Goal: Transaction & Acquisition: Purchase product/service

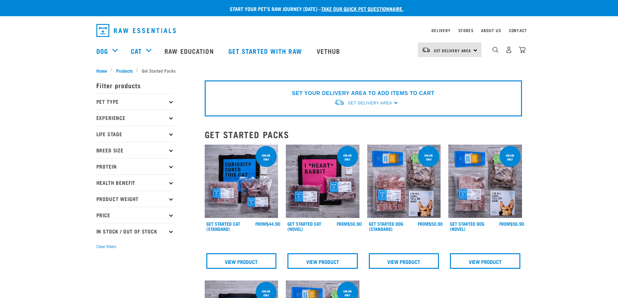
click at [476, 50] on div "Set Delivery Area North Island South Island" at bounding box center [450, 50] width 64 height 15
click at [403, 193] on img at bounding box center [404, 182] width 74 height 74
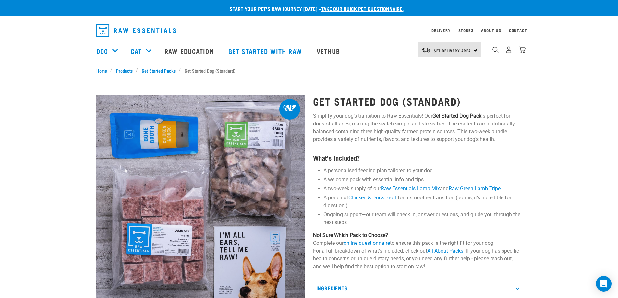
scroll to position [32, 0]
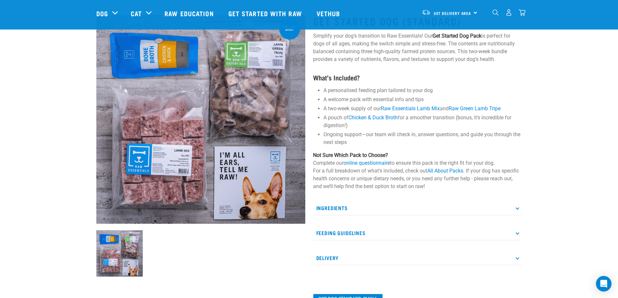
click at [517, 209] on icon at bounding box center [518, 208] width 4 height 4
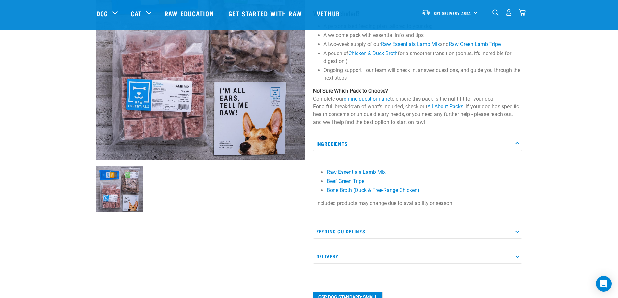
scroll to position [97, 0]
click at [517, 231] on icon at bounding box center [518, 231] width 4 height 4
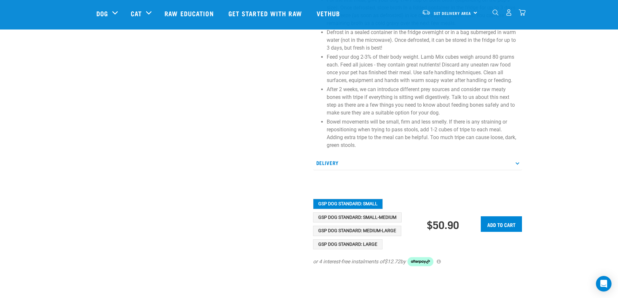
scroll to position [357, 0]
click at [326, 230] on button "GSP Dog Standard: Medium-Large" at bounding box center [357, 231] width 88 height 10
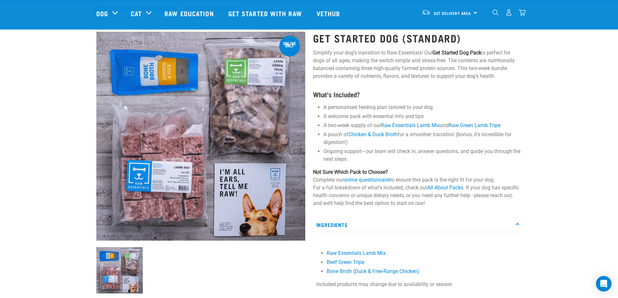
scroll to position [0, 0]
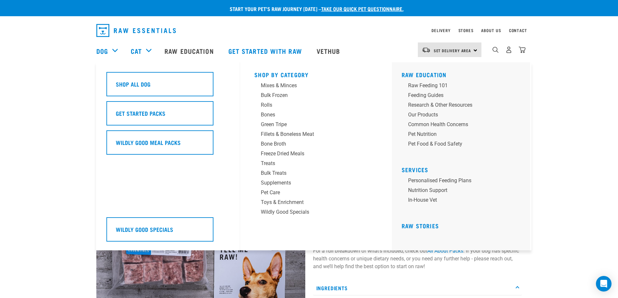
click at [116, 50] on div "Dog" at bounding box center [110, 51] width 28 height 26
click at [279, 96] on div "Bulk Frozen" at bounding box center [311, 96] width 101 height 8
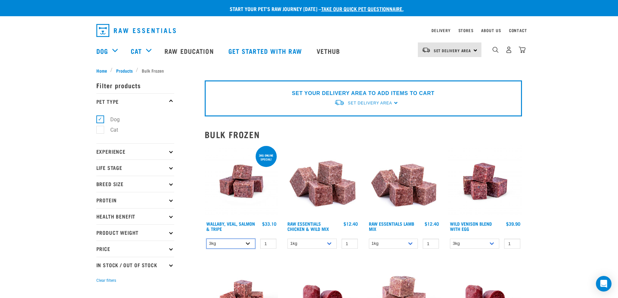
click at [247, 244] on select "3kg 1kg Bulk (18kg)" at bounding box center [230, 244] width 49 height 10
click at [221, 242] on select "3kg 1kg Bulk (18kg)" at bounding box center [230, 244] width 49 height 10
click at [330, 243] on select "1kg 3kg Bulk (10kg)" at bounding box center [311, 244] width 49 height 10
select select "709"
click at [287, 239] on select "1kg 3kg Bulk (10kg)" at bounding box center [311, 244] width 49 height 10
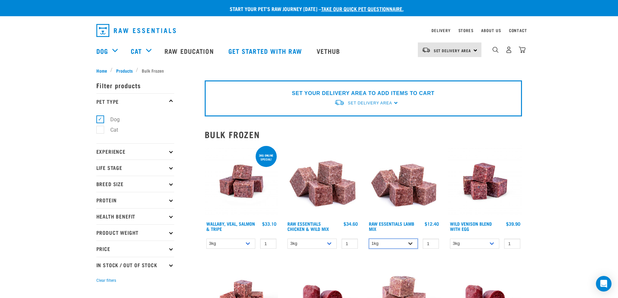
click at [410, 245] on select "1kg 3kg Bulk (10kg)" at bounding box center [393, 244] width 49 height 10
select select "341961"
click at [369, 239] on select "1kg 3kg Bulk (10kg)" at bounding box center [393, 244] width 49 height 10
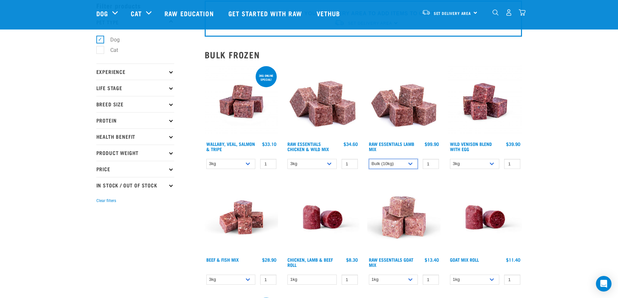
scroll to position [32, 0]
click at [168, 104] on p "Breed Size" at bounding box center [135, 104] width 78 height 16
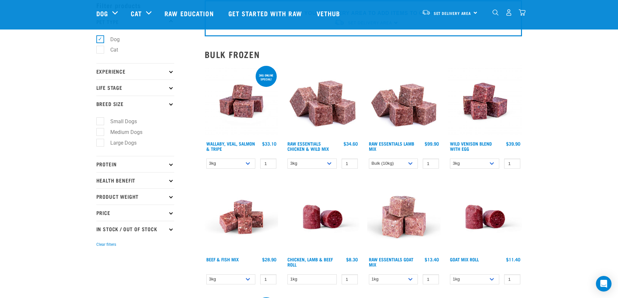
scroll to position [0, 0]
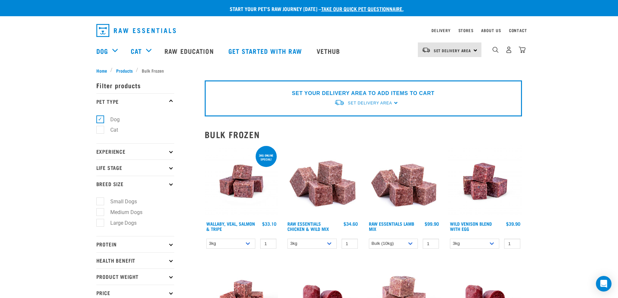
click at [169, 151] on icon at bounding box center [171, 152] width 4 height 4
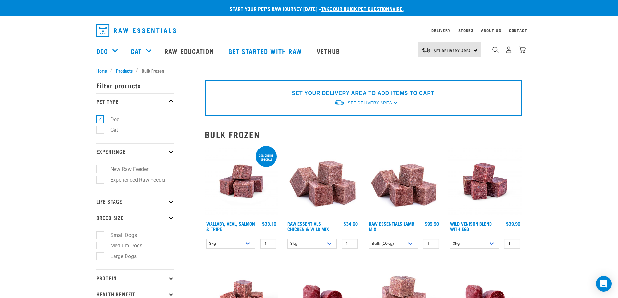
click at [171, 202] on icon at bounding box center [171, 202] width 4 height 4
click at [101, 252] on label "Adult Dog" at bounding box center [118, 251] width 36 height 8
click at [101, 252] on input "Adult Dog" at bounding box center [98, 250] width 4 height 4
checkbox input "true"
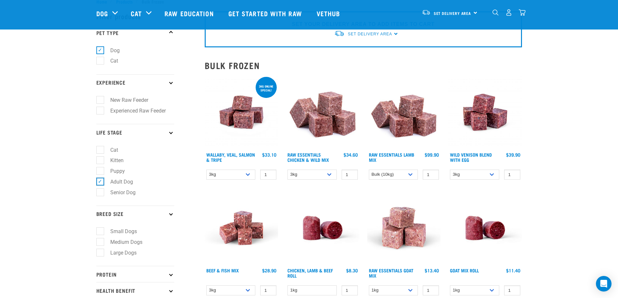
scroll to position [65, 0]
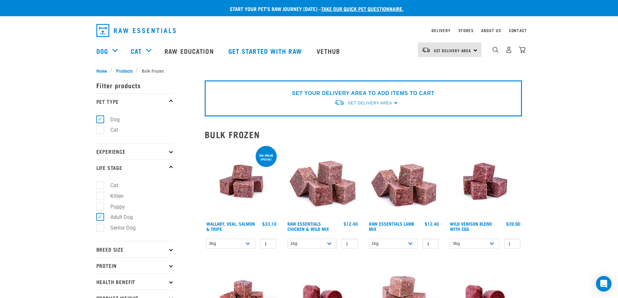
click at [170, 250] on icon at bounding box center [171, 250] width 4 height 4
click at [100, 289] on label "Large Dogs" at bounding box center [119, 288] width 39 height 8
click at [100, 289] on input "Large Dogs" at bounding box center [98, 287] width 4 height 4
checkbox input "true"
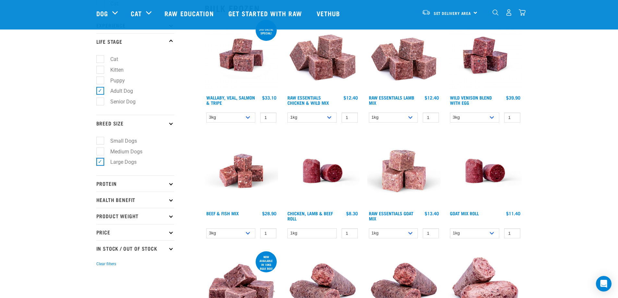
scroll to position [97, 0]
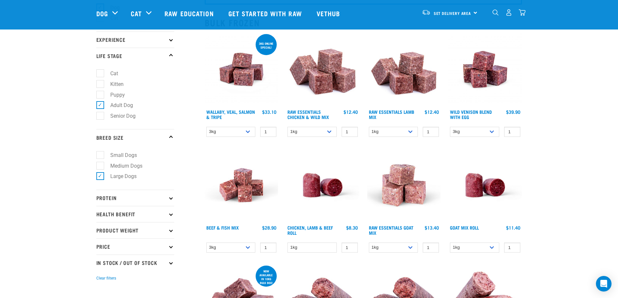
scroll to position [65, 0]
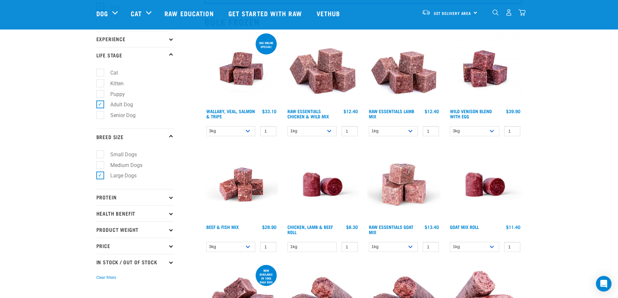
click at [169, 198] on p "Protein" at bounding box center [135, 197] width 78 height 16
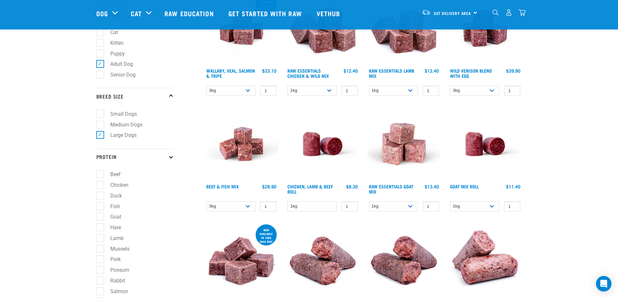
scroll to position [32, 0]
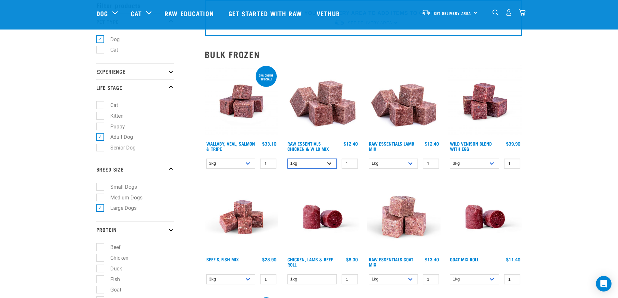
click at [330, 164] on select "1kg 3kg Bulk (10kg)" at bounding box center [311, 164] width 49 height 10
click at [287, 159] on select "1kg 3kg Bulk (10kg)" at bounding box center [311, 164] width 49 height 10
click at [328, 163] on select "1kg 3kg Bulk (10kg)" at bounding box center [311, 164] width 49 height 10
click at [287, 159] on select "1kg 3kg Bulk (10kg)" at bounding box center [311, 164] width 49 height 10
click at [330, 165] on select "1kg 3kg Bulk (10kg)" at bounding box center [311, 164] width 49 height 10
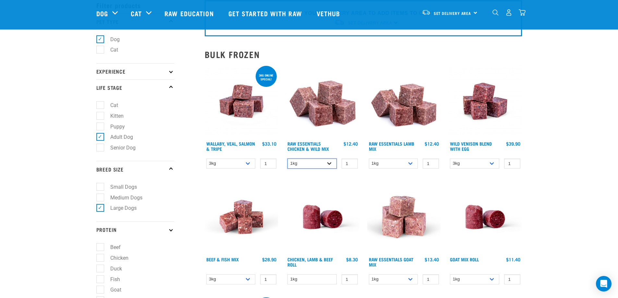
select select "14881"
click at [287, 159] on select "1kg 3kg Bulk (10kg)" at bounding box center [311, 164] width 49 height 10
click at [411, 163] on select "1kg 3kg Bulk (10kg)" at bounding box center [393, 164] width 49 height 10
select select "341961"
click at [369, 159] on select "1kg 3kg Bulk (10kg)" at bounding box center [393, 164] width 49 height 10
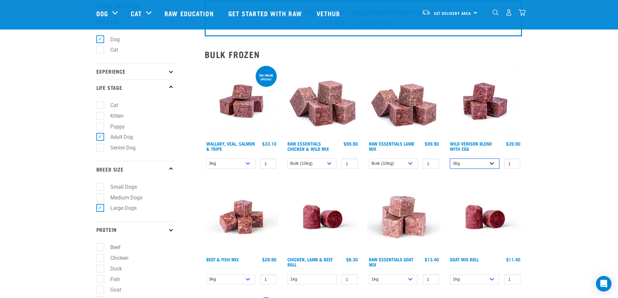
click at [494, 164] on select "3kg Bulk (10kg)" at bounding box center [474, 164] width 49 height 10
select select "50722"
click at [450, 159] on select "3kg Bulk (10kg)" at bounding box center [474, 164] width 49 height 10
click at [492, 279] on select "1kg Bulk (10kg)" at bounding box center [474, 280] width 49 height 10
select select "443209"
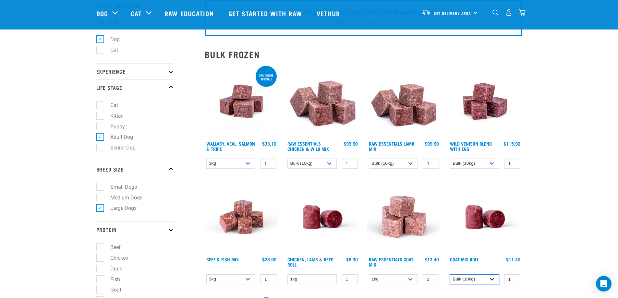
click at [450, 275] on select "1kg Bulk (10kg)" at bounding box center [474, 280] width 49 height 10
click at [411, 279] on select "1kg 3kg Bulk (10kg)" at bounding box center [393, 280] width 49 height 10
select select "344957"
click at [369, 275] on select "1kg 3kg Bulk (10kg)" at bounding box center [393, 280] width 49 height 10
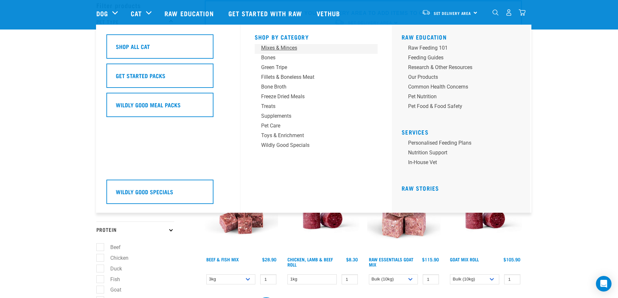
click at [286, 46] on div "Mixes & Minces" at bounding box center [311, 48] width 101 height 8
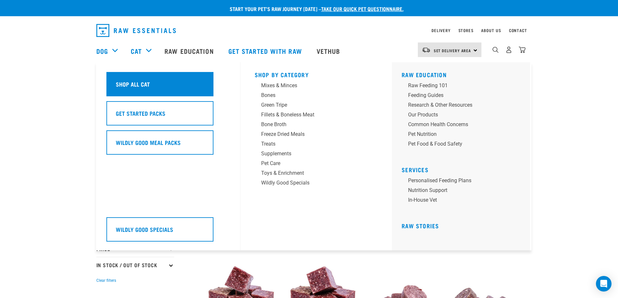
click at [140, 83] on h5 "Shop All Cat" at bounding box center [133, 84] width 34 height 8
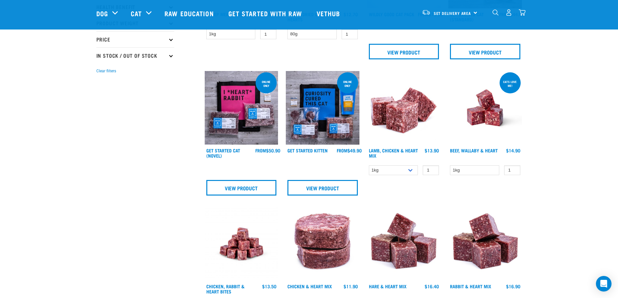
scroll to position [162, 0]
click at [244, 104] on img at bounding box center [242, 108] width 74 height 74
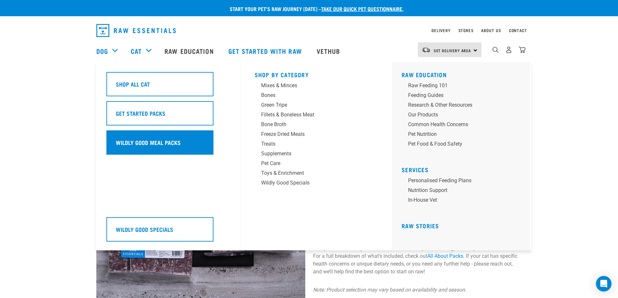
click at [130, 141] on h5 "Wildly Good Meal Packs" at bounding box center [148, 142] width 65 height 8
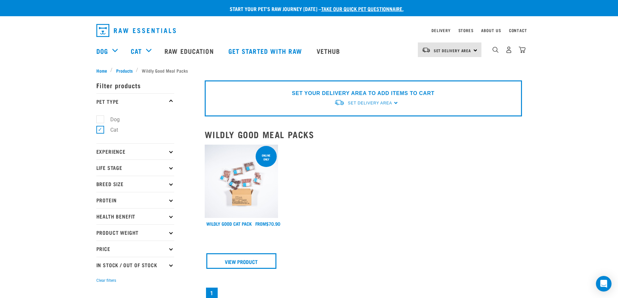
click at [237, 165] on img at bounding box center [242, 182] width 74 height 74
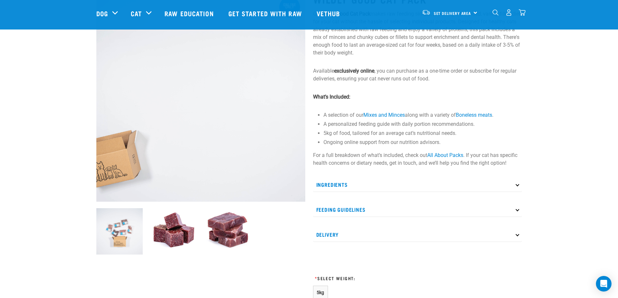
scroll to position [65, 0]
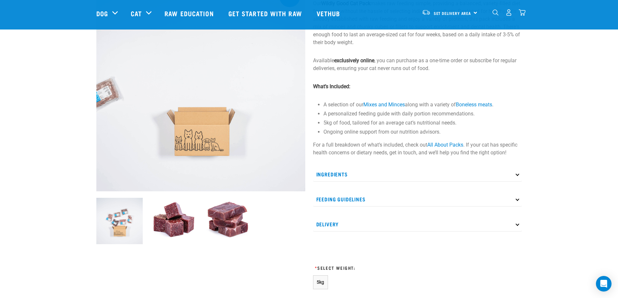
click at [517, 174] on icon at bounding box center [518, 174] width 4 height 4
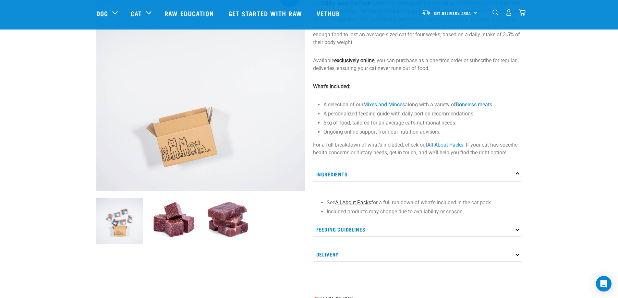
click at [360, 204] on link "All About Packs" at bounding box center [353, 203] width 36 height 6
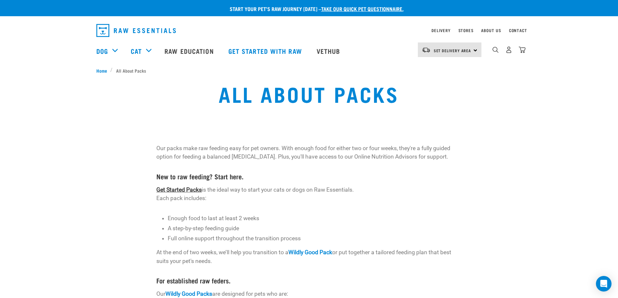
click at [175, 190] on link "Get Started Packs" at bounding box center [178, 190] width 45 height 6
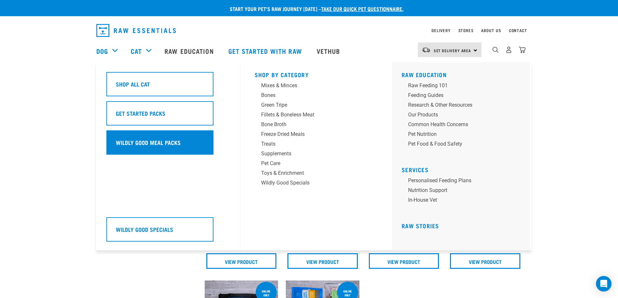
click at [126, 139] on h5 "Wildly Good Meal Packs" at bounding box center [148, 142] width 65 height 8
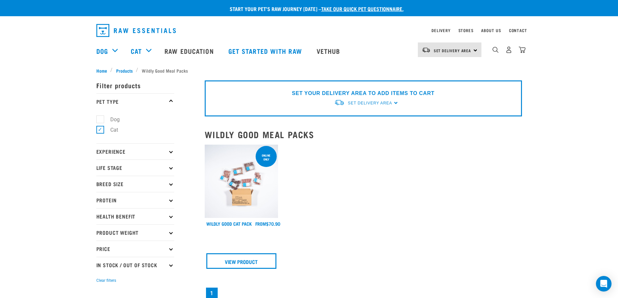
click at [232, 165] on img at bounding box center [242, 182] width 74 height 74
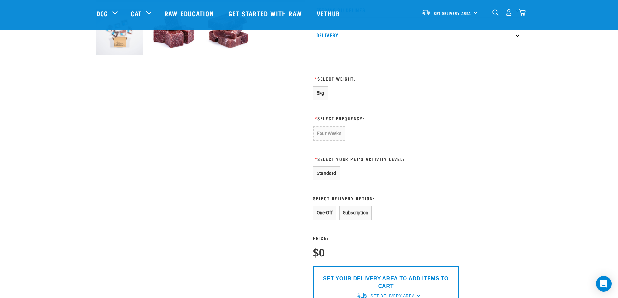
scroll to position [260, 0]
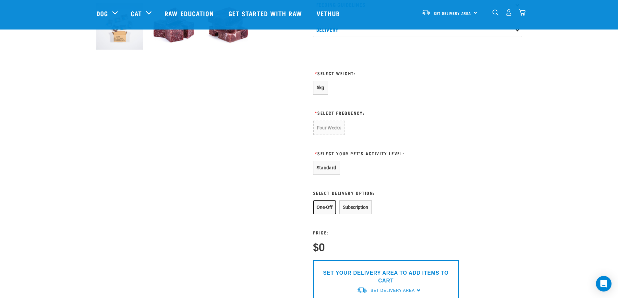
click at [328, 205] on button "One-Off" at bounding box center [324, 208] width 23 height 14
click at [323, 85] on button "5kg" at bounding box center [320, 88] width 15 height 14
click at [324, 209] on button "One-Off" at bounding box center [324, 207] width 23 height 14
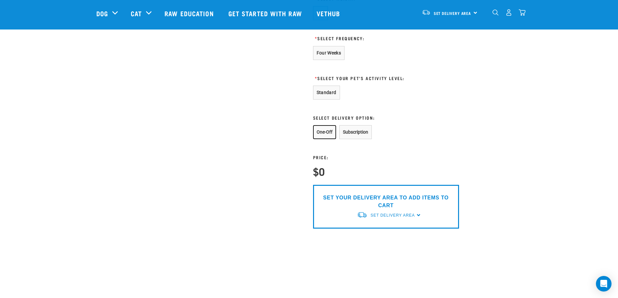
scroll to position [357, 0]
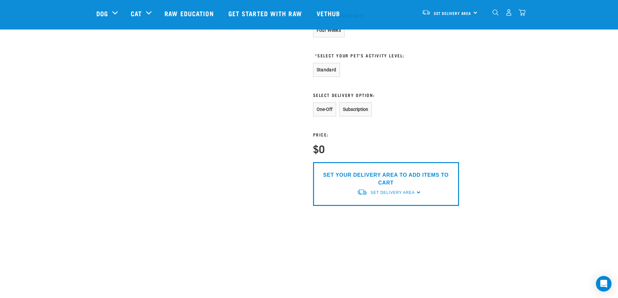
click at [387, 181] on p "SET YOUR DELIVERY AREA TO ADD ITEMS TO CART" at bounding box center [386, 179] width 136 height 16
click at [419, 193] on div "SET YOUR DELIVERY AREA TO ADD ITEMS TO CART Set Delivery Area North Island Sout…" at bounding box center [386, 184] width 146 height 44
click at [419, 192] on div "SET YOUR DELIVERY AREA TO ADD ITEMS TO CART Set Delivery Area North Island Sout…" at bounding box center [386, 184] width 146 height 44
click at [473, 10] on div "Set Delivery Area North Island South Island" at bounding box center [450, 12] width 64 height 15
click at [423, 31] on link "[GEOGRAPHIC_DATA]" at bounding box center [449, 31] width 62 height 14
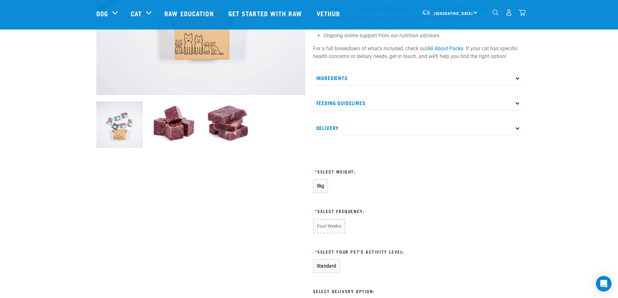
scroll to position [162, 0]
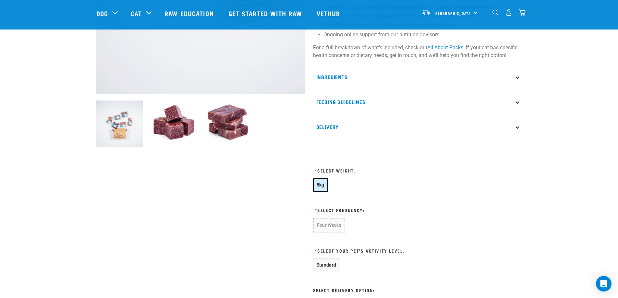
click at [320, 186] on span "5kg" at bounding box center [321, 184] width 8 height 5
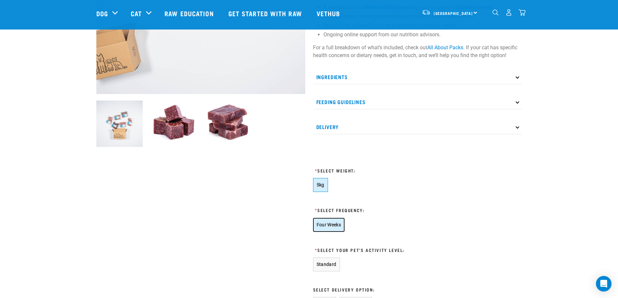
click at [316, 225] on button "Four Weeks" at bounding box center [329, 225] width 32 height 14
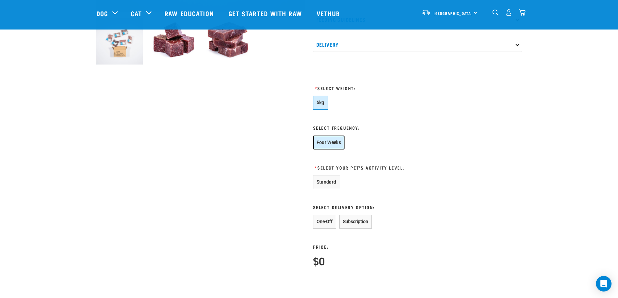
scroll to position [260, 0]
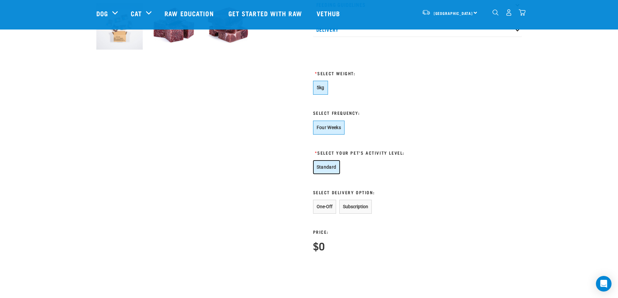
click at [328, 170] on button "Standard" at bounding box center [326, 167] width 27 height 14
click at [327, 209] on button "One-Off" at bounding box center [324, 207] width 23 height 14
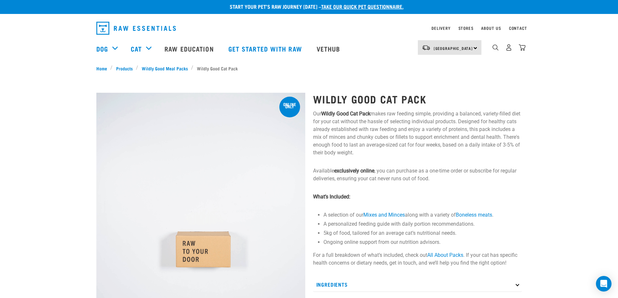
scroll to position [0, 0]
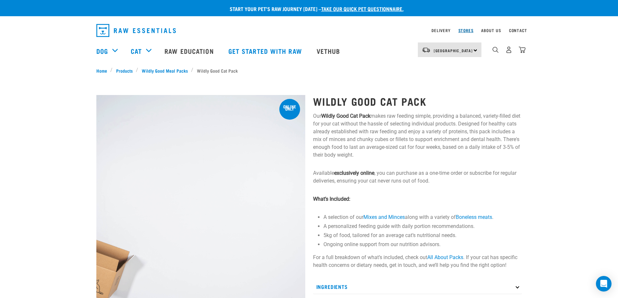
click at [462, 29] on link "Stores" at bounding box center [465, 30] width 15 height 2
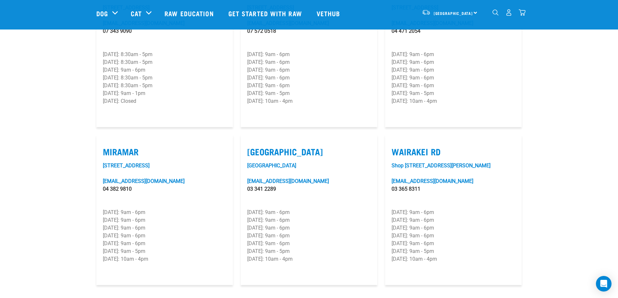
scroll to position [854, 0]
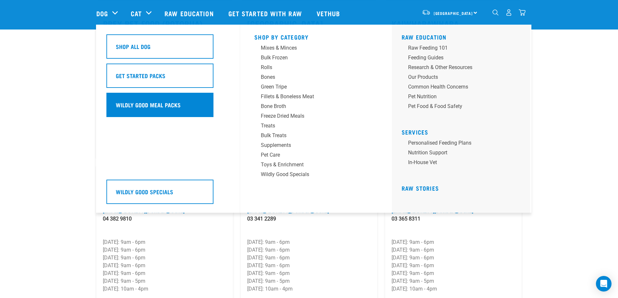
click at [131, 104] on h5 "Wildly Good Meal Packs" at bounding box center [148, 105] width 65 height 8
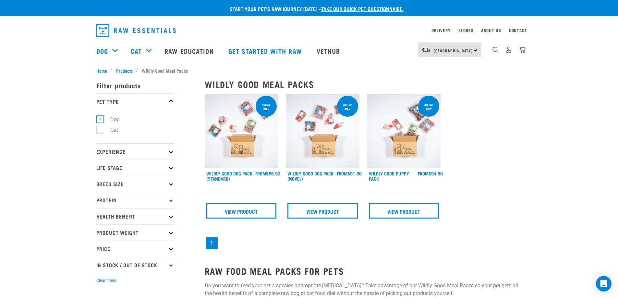
click at [247, 118] on img at bounding box center [242, 131] width 74 height 74
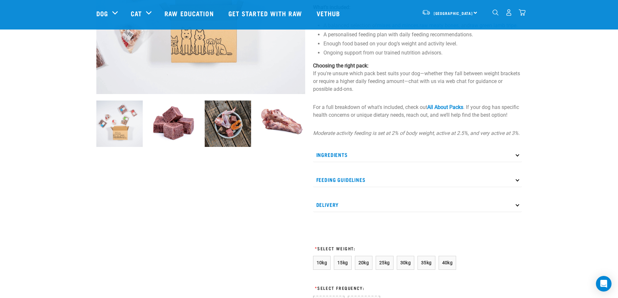
scroll to position [227, 0]
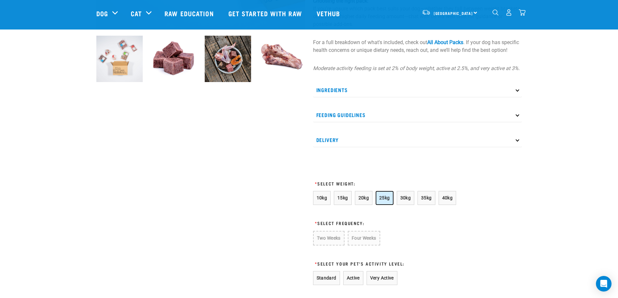
click at [385, 201] on span "25kg" at bounding box center [384, 197] width 11 height 5
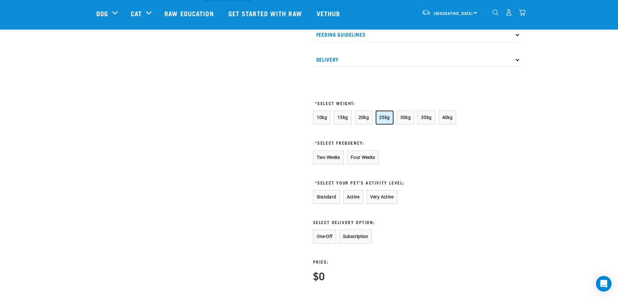
scroll to position [324, 0]
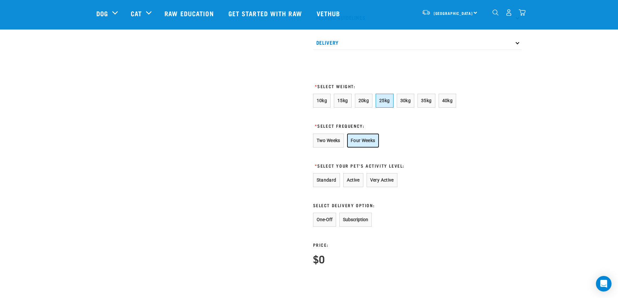
click at [366, 148] on button "Four Weeks" at bounding box center [363, 141] width 32 height 14
click at [358, 187] on button "Active" at bounding box center [353, 180] width 20 height 14
click at [328, 222] on button "One-Off" at bounding box center [324, 220] width 23 height 14
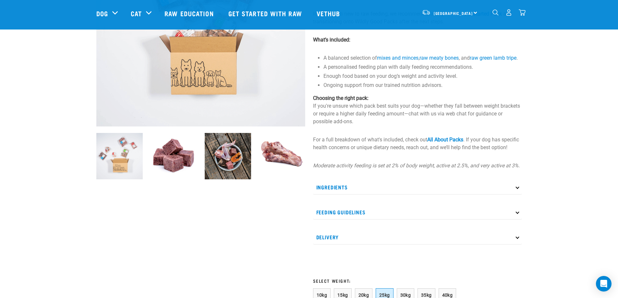
scroll to position [97, 0]
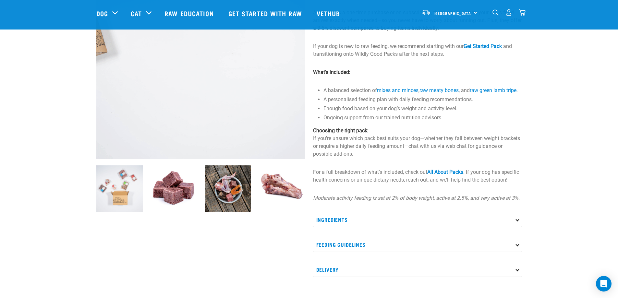
click at [515, 226] on p "Ingredients" at bounding box center [417, 220] width 209 height 15
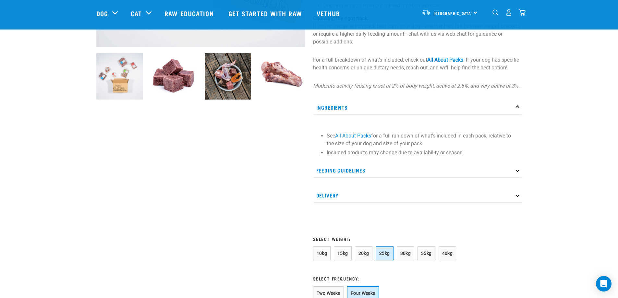
scroll to position [195, 0]
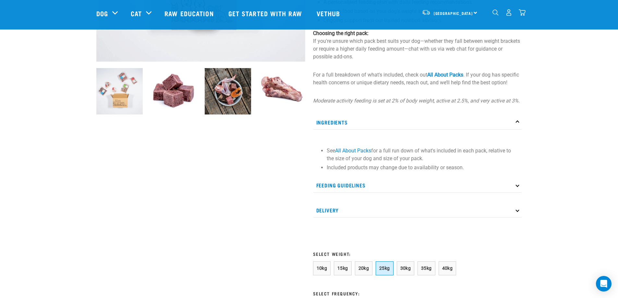
click at [518, 187] on icon at bounding box center [518, 185] width 4 height 4
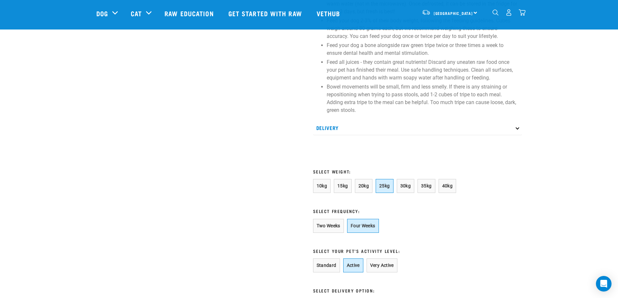
scroll to position [422, 0]
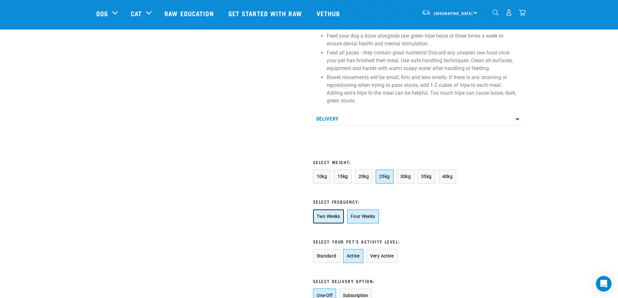
click at [323, 224] on button "Two Weeks" at bounding box center [328, 217] width 31 height 14
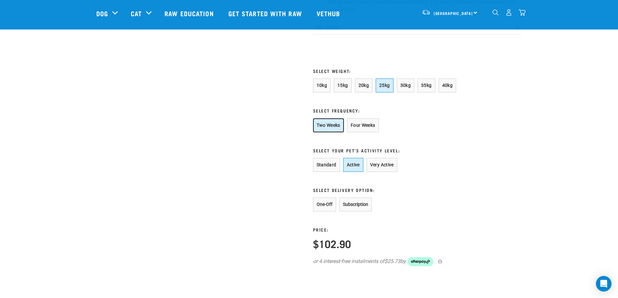
scroll to position [519, 0]
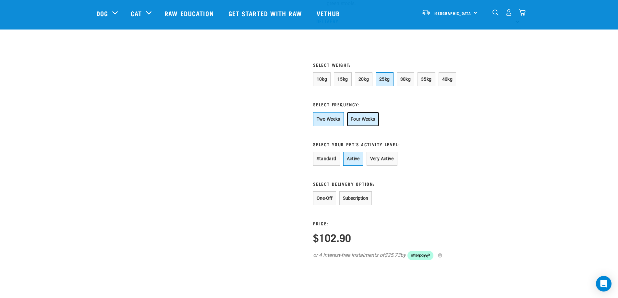
click at [366, 126] on button "Four Weeks" at bounding box center [363, 119] width 32 height 14
click at [322, 126] on button "Two Weeks" at bounding box center [328, 119] width 31 height 14
click at [321, 203] on button "One-Off" at bounding box center [324, 198] width 23 height 14
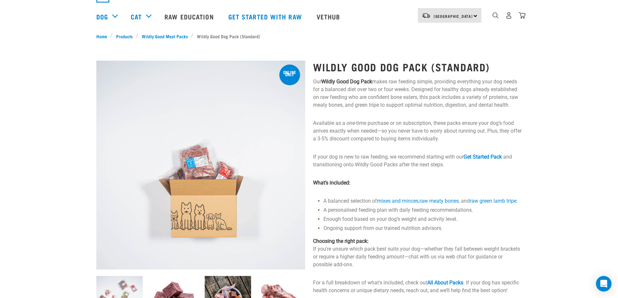
scroll to position [0, 0]
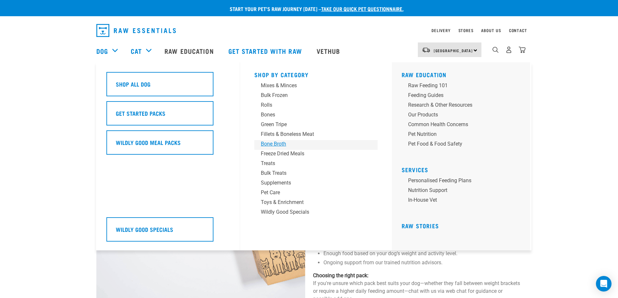
click at [266, 144] on div "Bone Broth" at bounding box center [311, 144] width 101 height 8
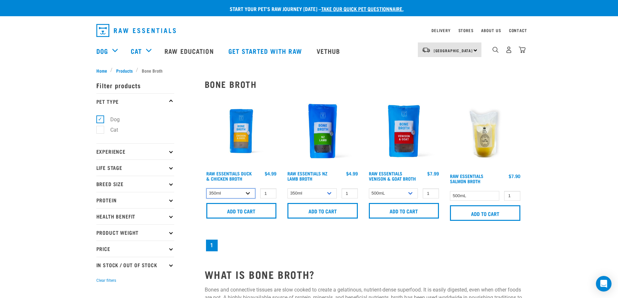
click at [249, 193] on select "350ml Bulk (40 pack)" at bounding box center [230, 194] width 49 height 10
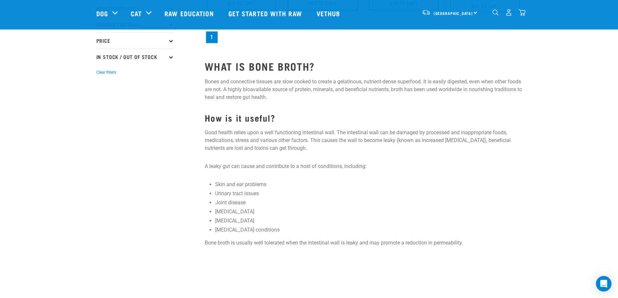
scroll to position [130, 0]
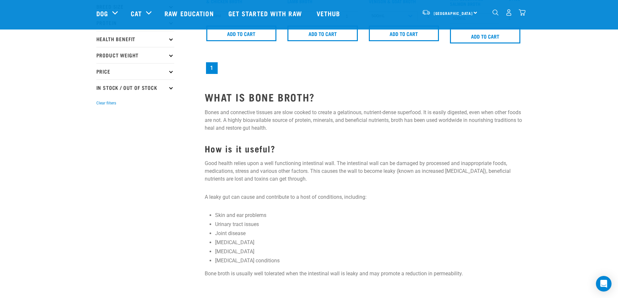
click at [169, 87] on p "In Stock / Out Of Stock" at bounding box center [135, 87] width 78 height 16
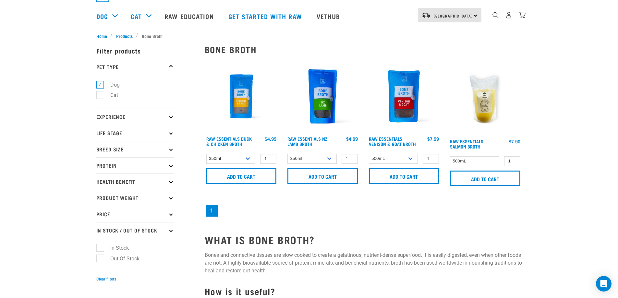
scroll to position [0, 0]
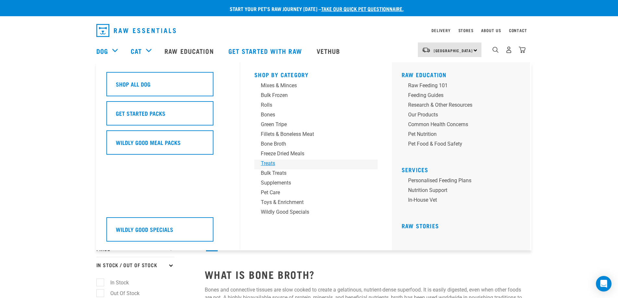
click at [266, 163] on div "Treats" at bounding box center [311, 164] width 101 height 8
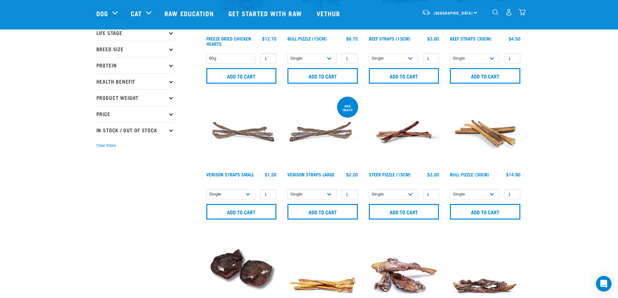
scroll to position [97, 0]
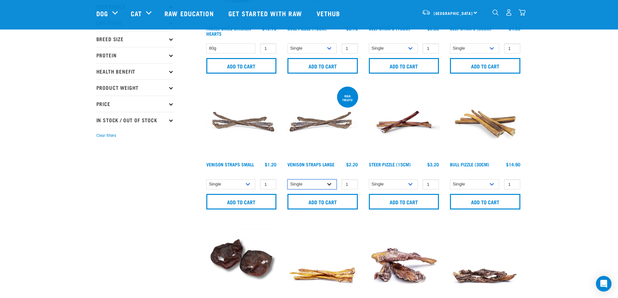
click at [329, 184] on select "Single 10 per pack 25 per pack" at bounding box center [311, 184] width 49 height 10
click at [287, 179] on select "Single 10 per pack 25 per pack" at bounding box center [311, 184] width 49 height 10
click at [331, 184] on select "Single 10 per pack 25 per pack" at bounding box center [311, 184] width 49 height 10
click at [287, 179] on select "Single 10 per pack 25 per pack" at bounding box center [311, 184] width 49 height 10
click at [330, 183] on select "Single 10 per pack 25 per pack" at bounding box center [311, 184] width 49 height 10
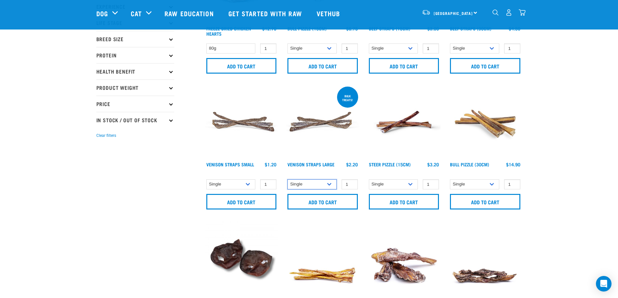
select select "699403"
click at [287, 179] on select "Single 10 per pack 25 per pack" at bounding box center [311, 184] width 49 height 10
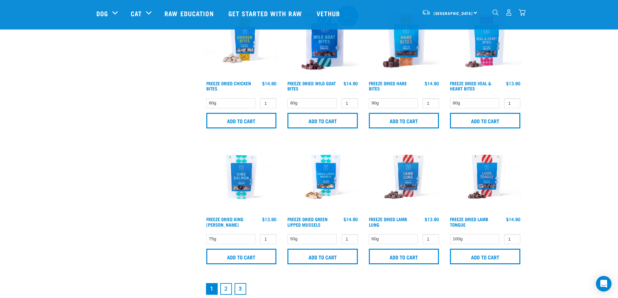
scroll to position [876, 0]
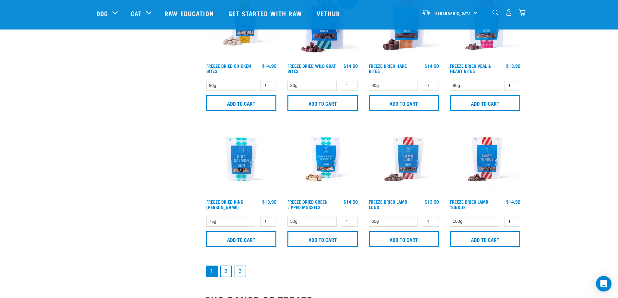
click at [404, 152] on img at bounding box center [404, 160] width 74 height 74
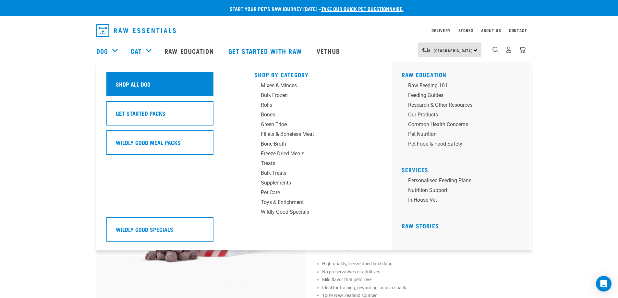
click at [128, 83] on h5 "Shop All Dog" at bounding box center [133, 84] width 35 height 8
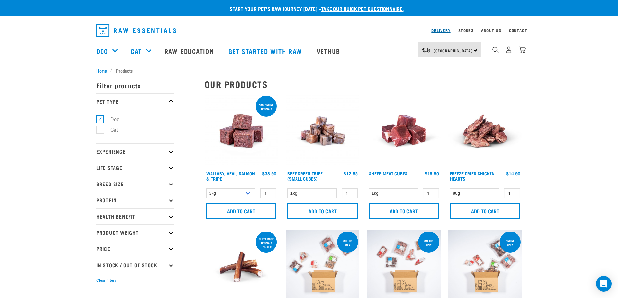
click at [441, 30] on link "Delivery" at bounding box center [441, 30] width 19 height 2
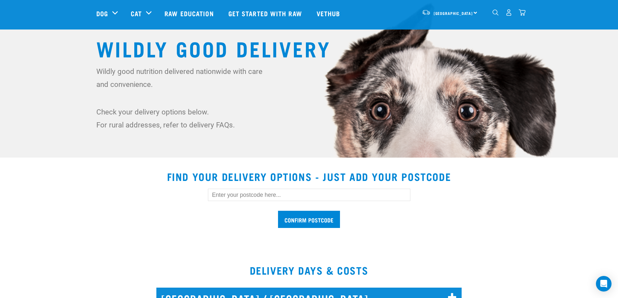
scroll to position [65, 0]
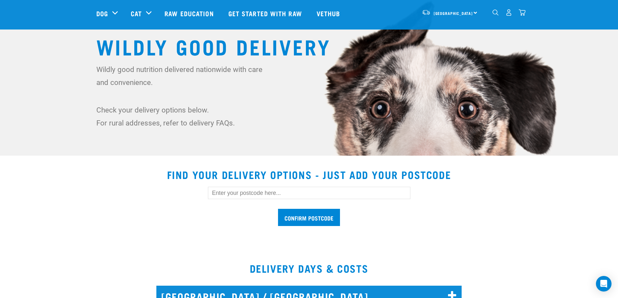
click at [215, 194] on input "text" at bounding box center [309, 193] width 202 height 12
type input "5581"
click at [320, 213] on input "Confirm postcode" at bounding box center [309, 217] width 62 height 17
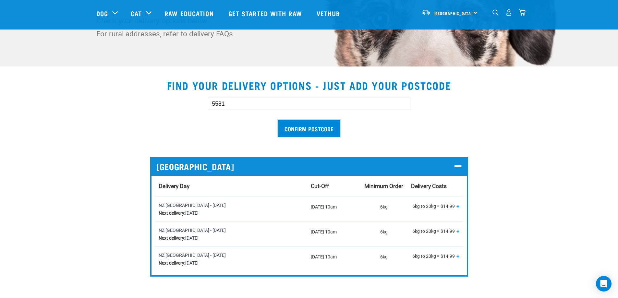
scroll to position [195, 0]
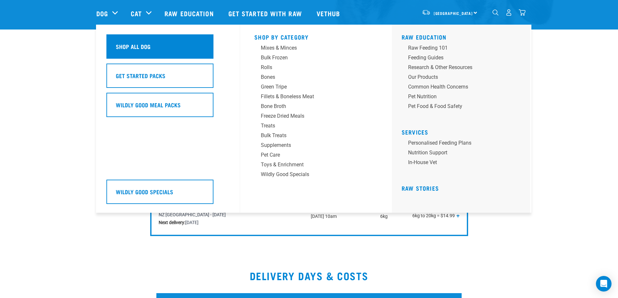
click at [121, 44] on h5 "Shop All Dog" at bounding box center [133, 46] width 35 height 8
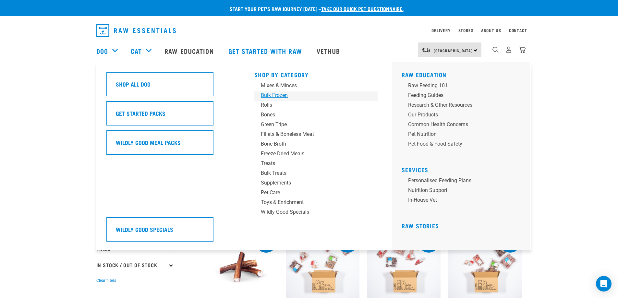
click at [286, 96] on div "Bulk Frozen" at bounding box center [311, 96] width 101 height 8
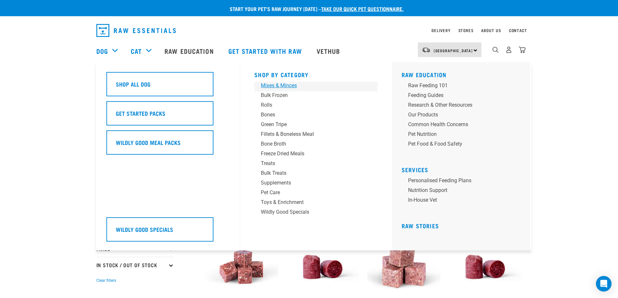
click at [277, 83] on div "Mixes & Minces" at bounding box center [311, 86] width 101 height 8
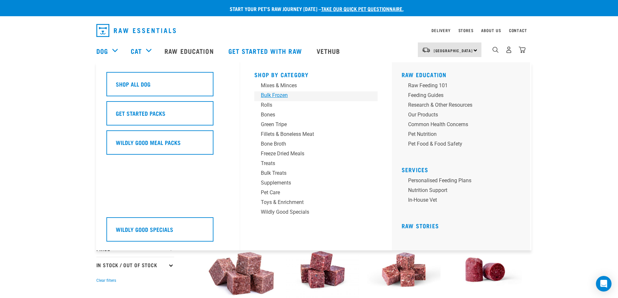
click at [282, 96] on div "Bulk Frozen" at bounding box center [311, 96] width 101 height 8
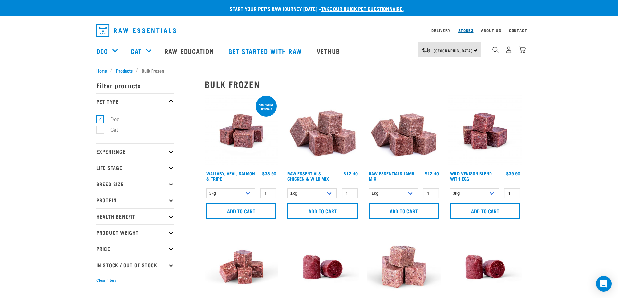
click at [462, 31] on link "Stores" at bounding box center [465, 30] width 15 height 2
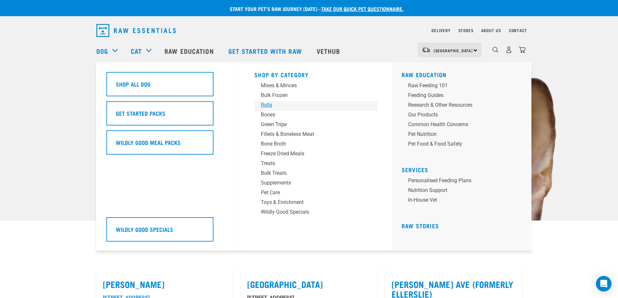
click at [266, 104] on div "Rolls" at bounding box center [311, 105] width 101 height 8
